Goal: Obtain resource: Download file/media

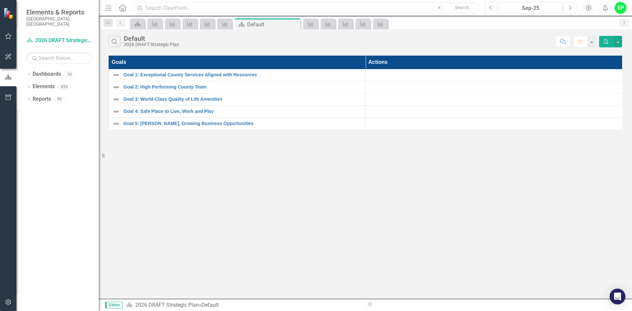
click at [207, 7] on input "text" at bounding box center [306, 8] width 347 height 12
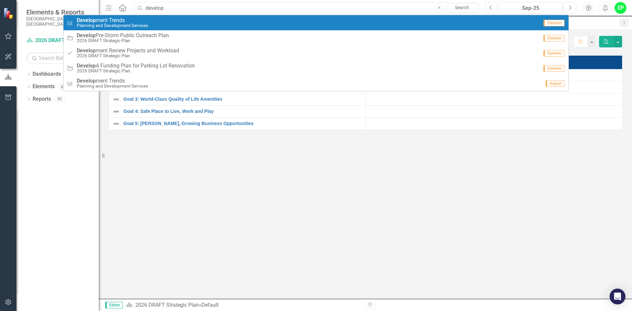
type input "develop"
click at [103, 19] on span "Develop ment Trends" at bounding box center [112, 20] width 71 height 6
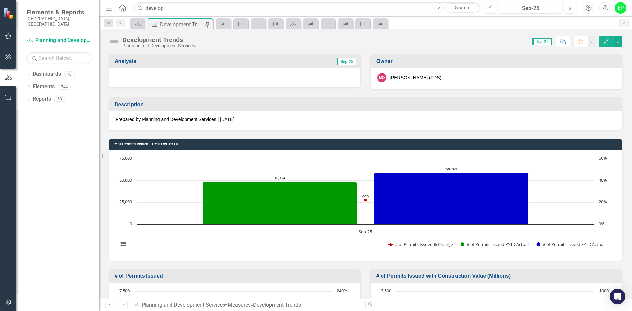
click at [240, 64] on td "Sep-25" at bounding box center [298, 62] width 117 height 11
click at [320, 61] on td "Sep-25" at bounding box center [298, 62] width 117 height 11
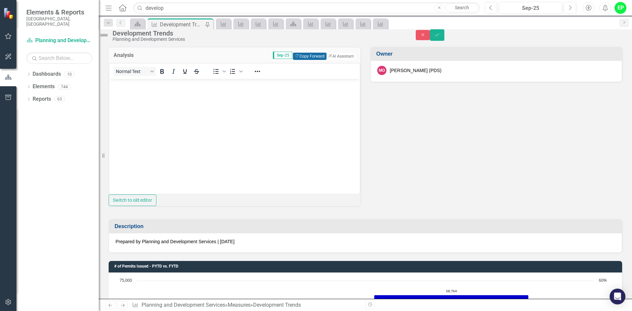
click at [308, 60] on button "Copy Forward Copy Forward" at bounding box center [309, 56] width 33 height 7
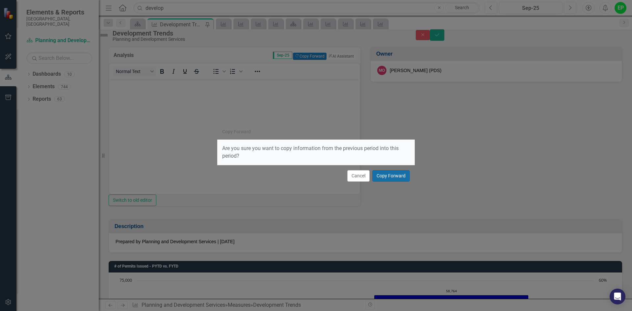
click at [392, 177] on button "Copy Forward" at bounding box center [391, 176] width 38 height 12
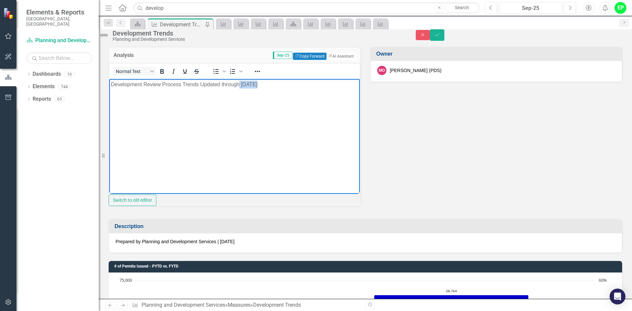
drag, startPoint x: 240, startPoint y: 85, endPoint x: 258, endPoint y: 84, distance: 17.9
click at [258, 84] on p "Development Review Process Trends Updated through August 2025" at bounding box center [234, 84] width 247 height 8
click at [409, 37] on icon "Save" at bounding box center [437, 35] width 6 height 5
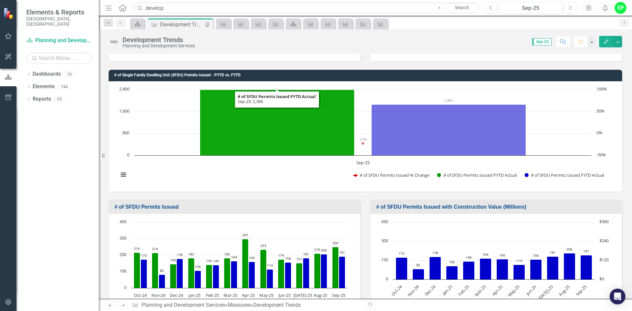
scroll to position [296, 0]
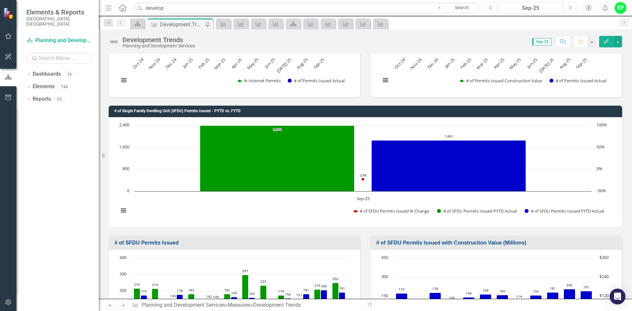
click at [409, 112] on h3 "# of Single Family Dwelling Unit (SFDU) Permits Issued - PYTD vs. FYTD" at bounding box center [366, 111] width 505 height 4
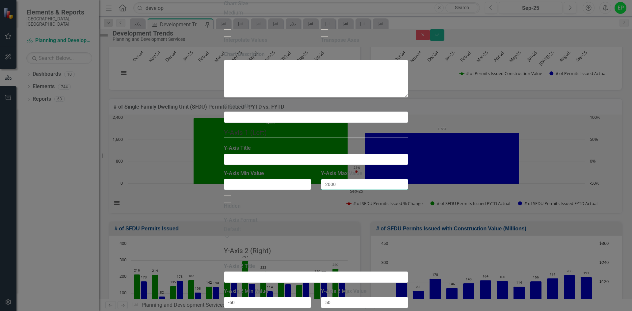
click at [374, 179] on input "2000" at bounding box center [364, 184] width 87 height 11
type input "2500"
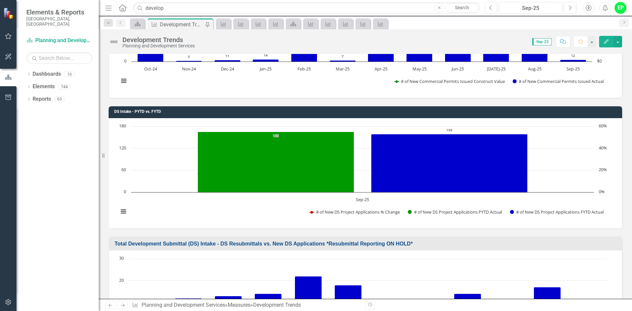
scroll to position [1086, 0]
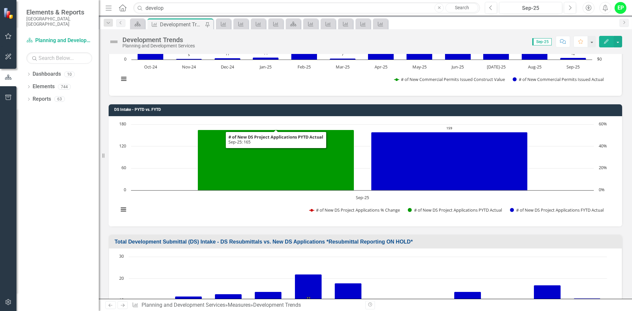
click at [358, 112] on td "DS Intake - PYTD vs. FYTD" at bounding box center [366, 110] width 505 height 9
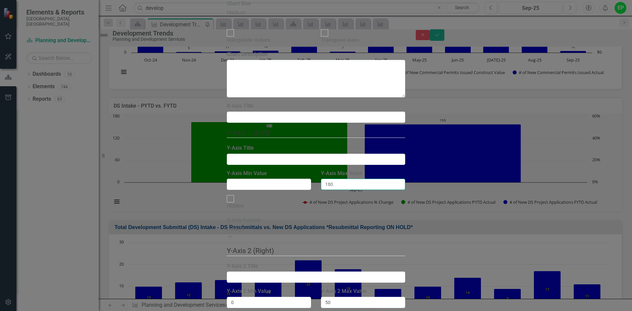
click at [352, 179] on input "180" at bounding box center [363, 184] width 84 height 11
type input "200"
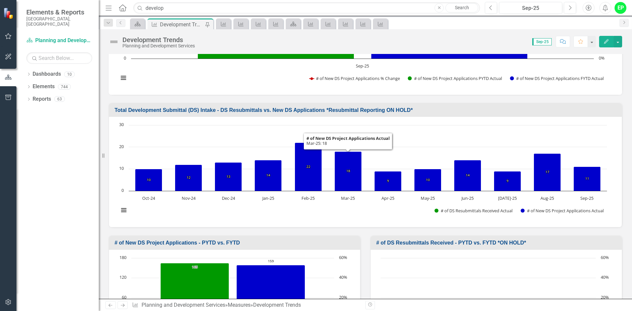
scroll to position [1251, 0]
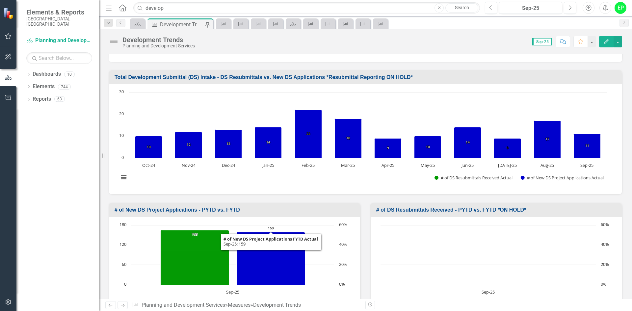
click at [280, 209] on h3 "# of New DS Project Applications - PYTD vs. FYTD" at bounding box center [236, 210] width 242 height 6
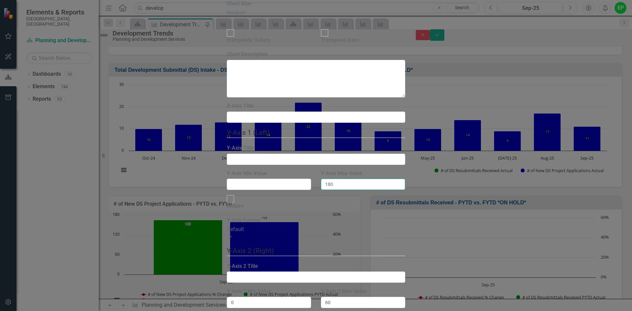
click at [340, 179] on input "180" at bounding box center [363, 184] width 84 height 11
drag, startPoint x: 352, startPoint y: 106, endPoint x: 335, endPoint y: 106, distance: 16.5
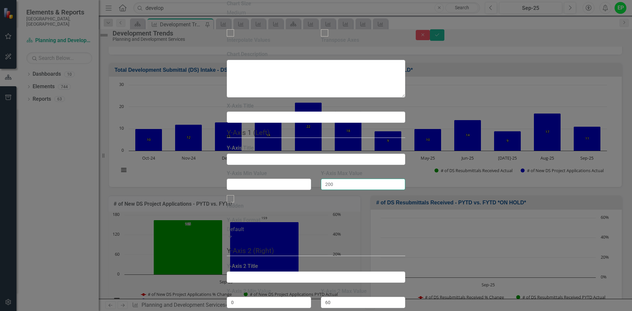
click at [335, 179] on input "200" at bounding box center [363, 184] width 84 height 11
type input "190"
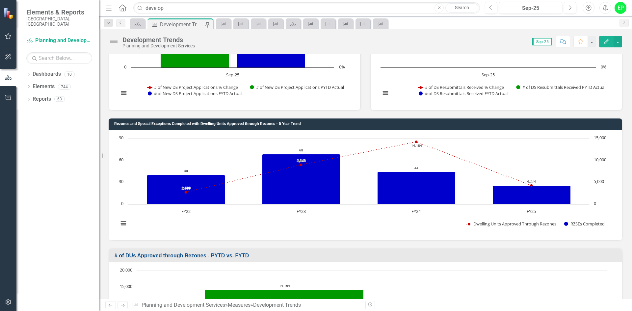
scroll to position [1481, 0]
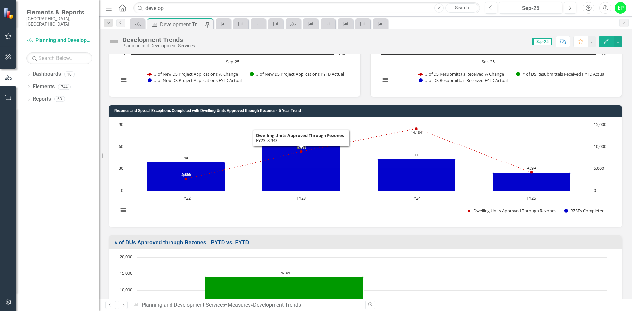
click at [305, 111] on h3 "Rezones and Special Exceptions Completed with Dwelling Units Approved through R…" at bounding box center [366, 111] width 505 height 4
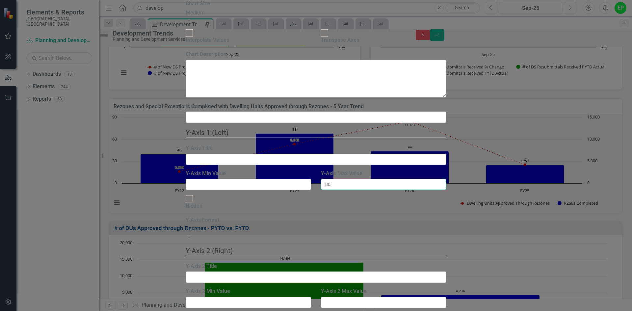
drag, startPoint x: 349, startPoint y: 103, endPoint x: 337, endPoint y: 102, distance: 11.6
click at [337, 179] on input "80" at bounding box center [383, 184] width 125 height 11
click at [409, 179] on input "91" at bounding box center [383, 184] width 125 height 11
click at [409, 179] on input "92" at bounding box center [383, 184] width 125 height 11
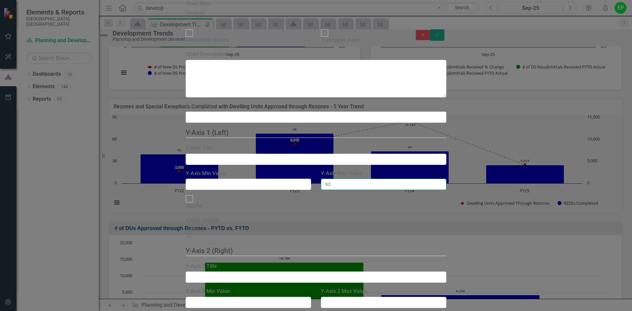
click at [409, 179] on input "93" at bounding box center [383, 184] width 125 height 11
click at [409, 179] on input "94" at bounding box center [383, 184] width 125 height 11
type input "95"
click at [409, 179] on input "95" at bounding box center [383, 184] width 125 height 11
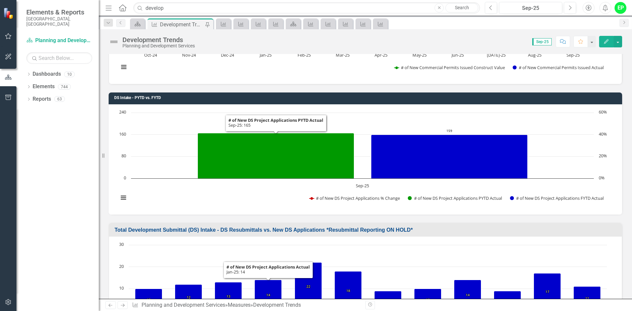
scroll to position [990, 0]
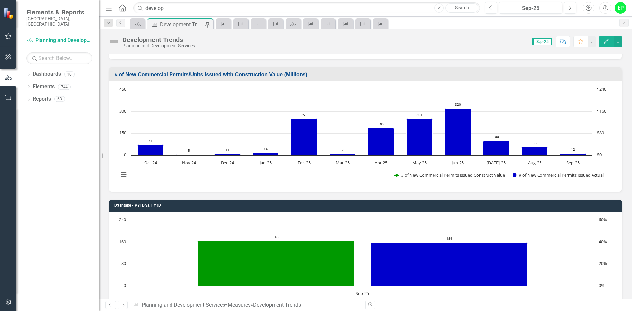
click at [125, 41] on div "Development Trends" at bounding box center [158, 39] width 72 height 7
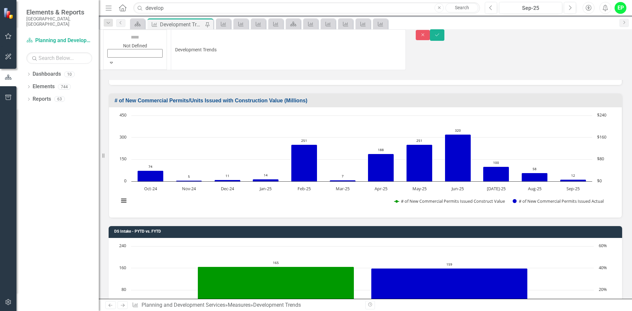
click at [119, 40] on div "Not Defined" at bounding box center [134, 45] width 55 height 26
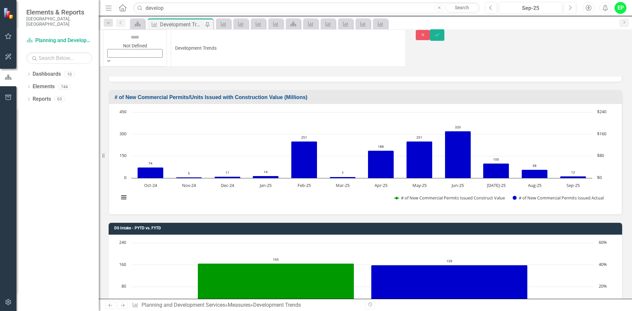
drag, startPoint x: 125, startPoint y: 93, endPoint x: 285, endPoint y: 222, distance: 205.0
click at [285, 222] on div "Elements & Reports Sarasota County, FL Dashboard Planning and Development Servi…" at bounding box center [316, 155] width 632 height 311
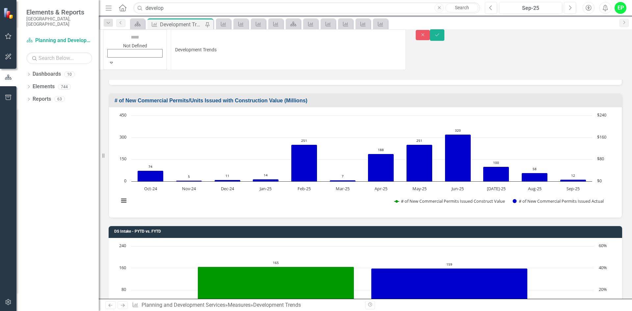
click at [293, 218] on div "DS Intake - PYTD vs. FYTD Chart Combination chart with 3 data series. DS Intake…" at bounding box center [365, 283] width 523 height 130
click at [409, 37] on icon "Close" at bounding box center [423, 35] width 6 height 5
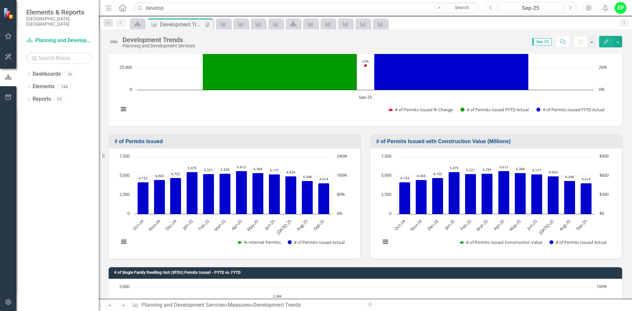
scroll to position [0, 0]
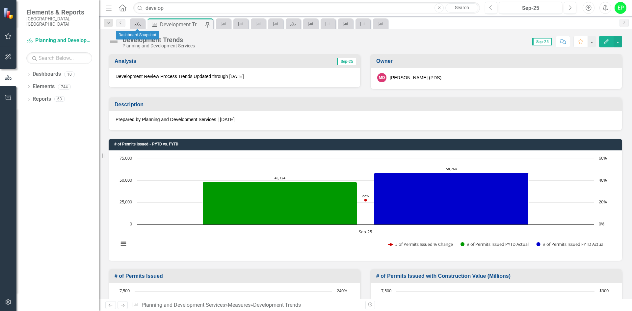
click at [142, 26] on link "Dashboard" at bounding box center [138, 24] width 12 height 8
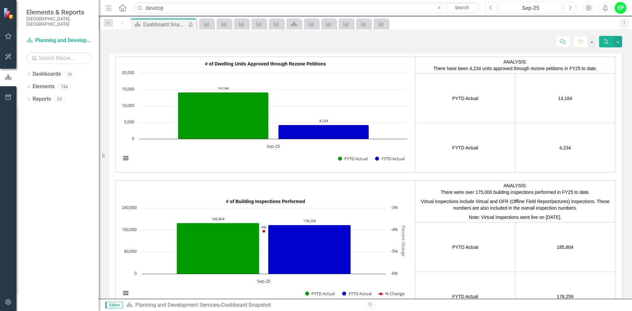
scroll to position [231, 0]
click at [209, 23] on icon "Measure" at bounding box center [206, 23] width 7 height 5
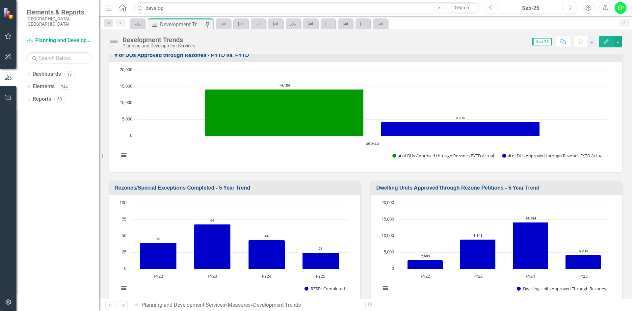
scroll to position [1682, 0]
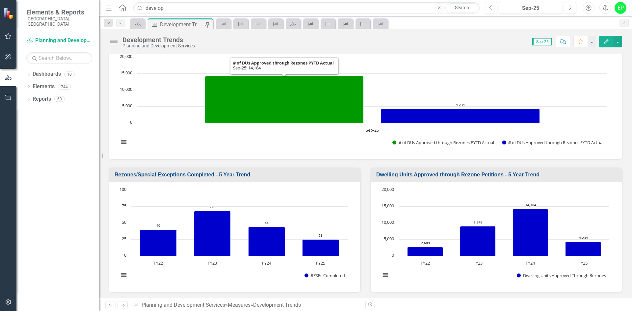
click at [118, 38] on img at bounding box center [114, 42] width 11 height 11
click at [115, 43] on img at bounding box center [114, 42] width 11 height 11
click at [144, 43] on div "Development Trends" at bounding box center [158, 39] width 72 height 7
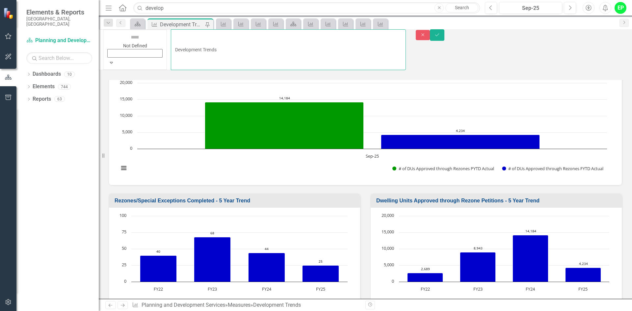
click at [171, 43] on input "Development Trends" at bounding box center [288, 49] width 235 height 41
click at [113, 60] on icon "Expand" at bounding box center [111, 62] width 3 height 5
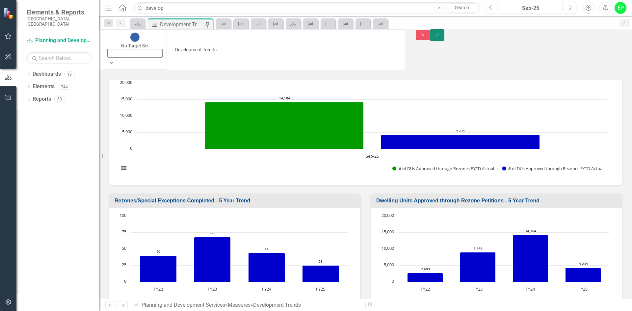
click at [409, 41] on button "Save" at bounding box center [437, 35] width 14 height 12
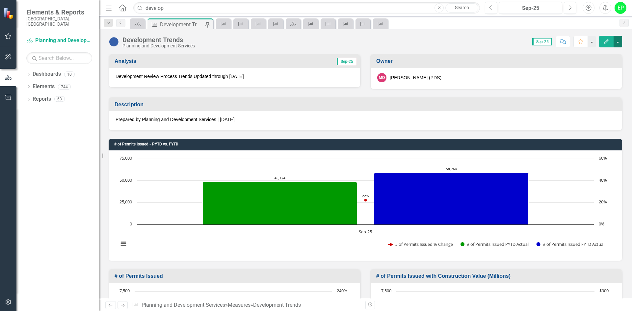
click at [409, 43] on button "button" at bounding box center [618, 42] width 9 height 12
click at [409, 106] on link "PDF Export to PDF" at bounding box center [590, 104] width 64 height 12
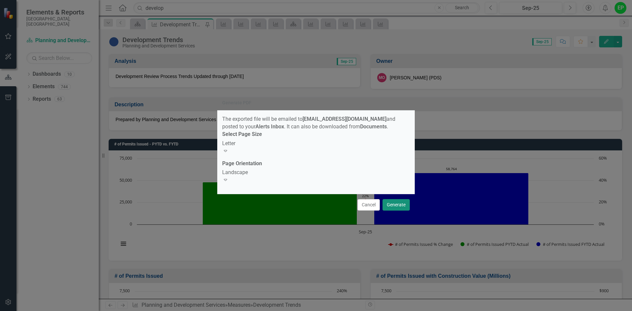
click at [393, 207] on button "Generate" at bounding box center [395, 205] width 27 height 12
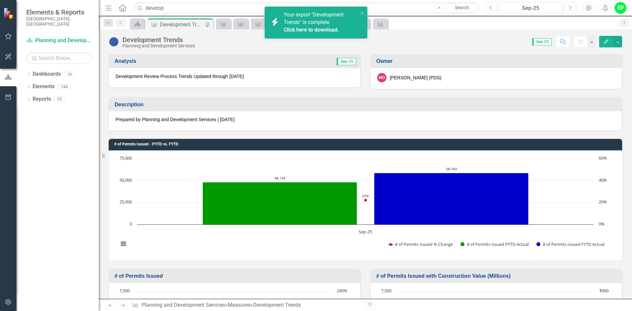
click at [309, 29] on link "Click here to download." at bounding box center [311, 30] width 55 height 6
